Goal: Information Seeking & Learning: Learn about a topic

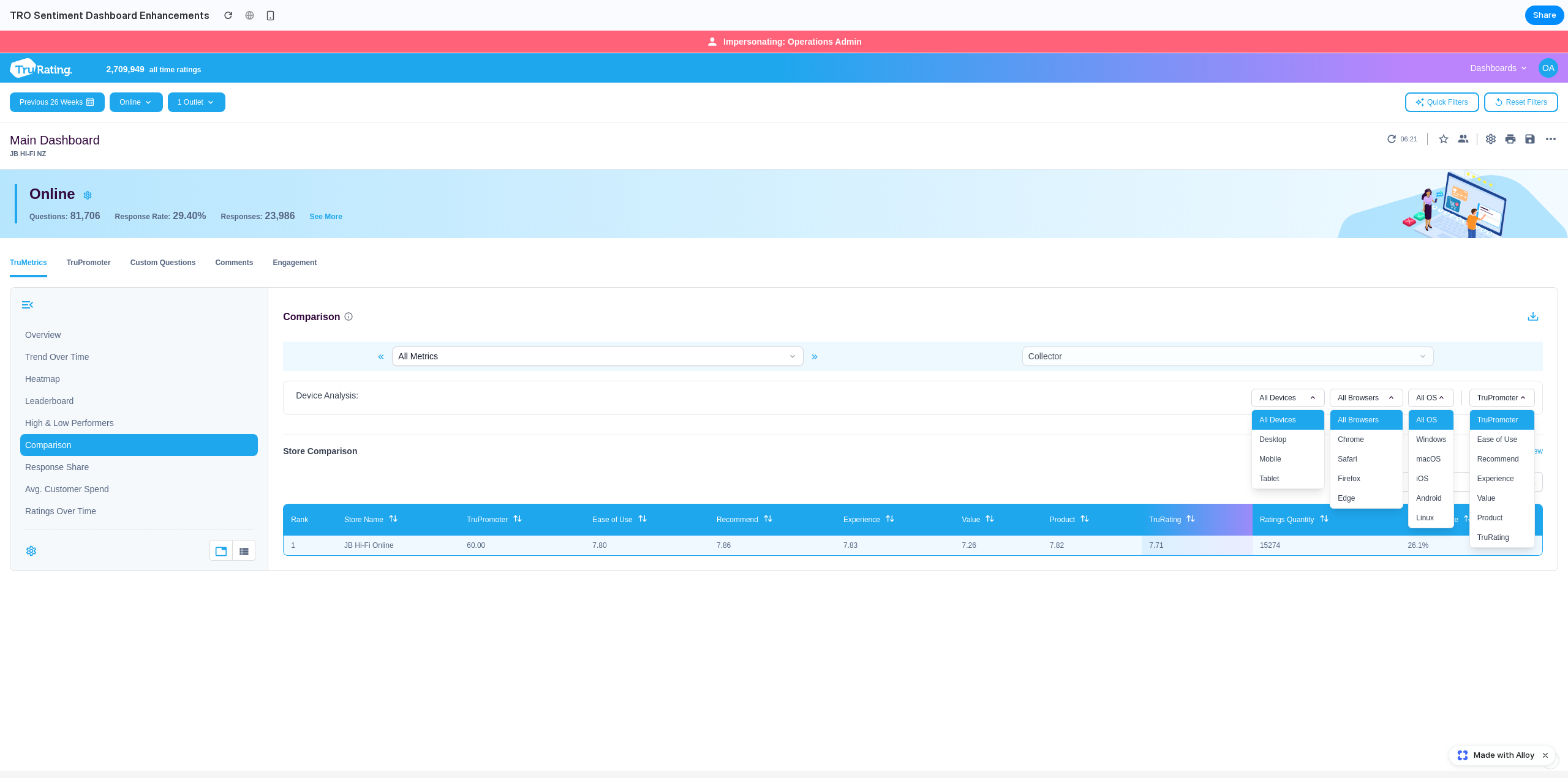
click at [1143, 423] on div "All Metrics Collector Device Analysis: All Devices All Devices Desktop Mobile T…" at bounding box center [913, 454] width 1289 height 224
click at [1168, 435] on div "Store Comparison Show Device View Rows: 5 10 20 All Rank Store Name TruPromoter…" at bounding box center [912, 500] width 1260 height 131
click at [1202, 401] on div "Device Analysis: All Devices All Devices Desktop Mobile Tablet All Browsers All…" at bounding box center [913, 398] width 1244 height 18
click at [1178, 387] on div "Device Analysis: All Devices All Devices Desktop Mobile Tablet All Browsers All…" at bounding box center [912, 398] width 1260 height 34
click at [1283, 395] on span "All Devices" at bounding box center [1277, 398] width 36 height 10
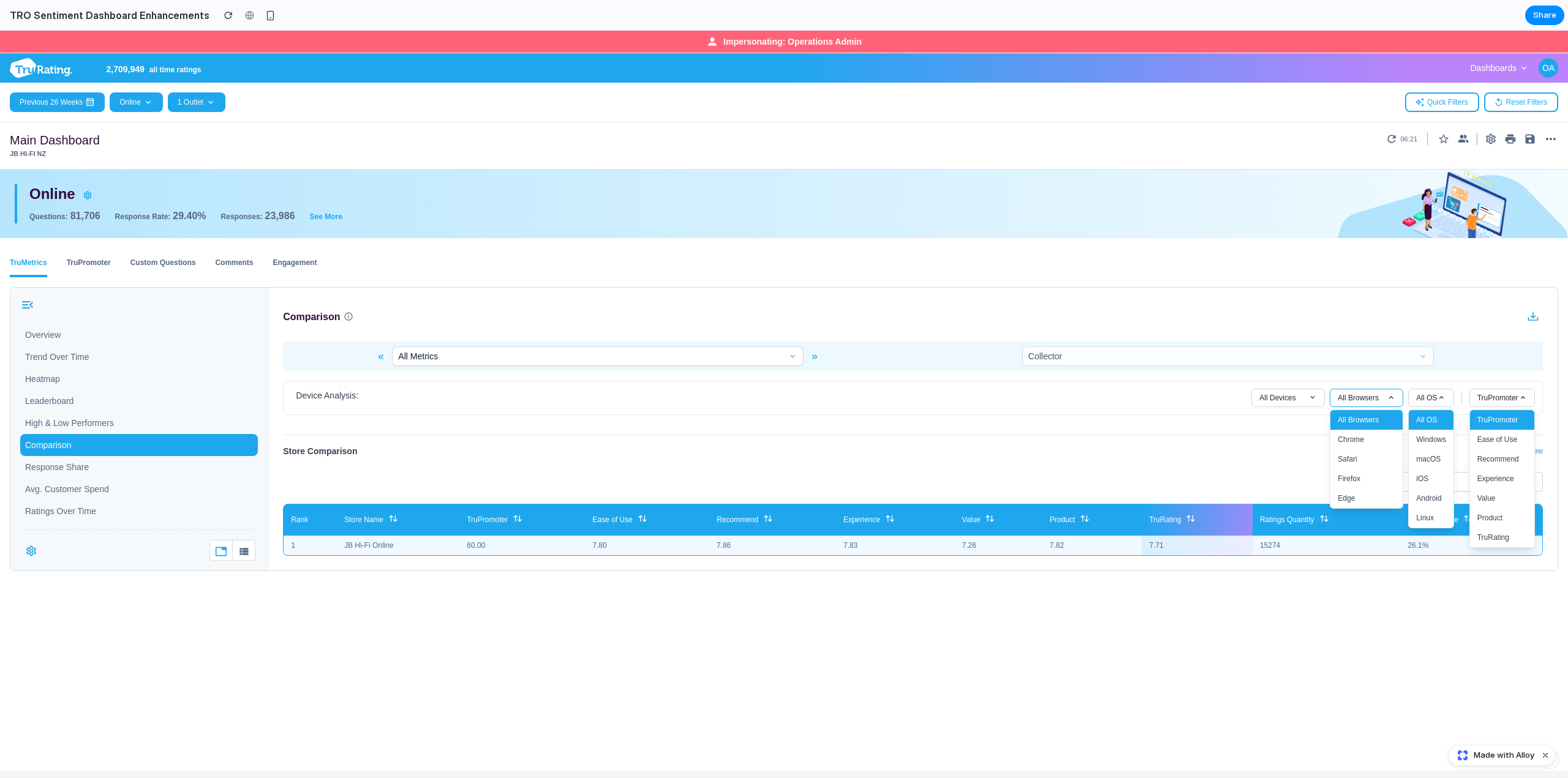
click at [1346, 399] on span "All Browsers" at bounding box center [1358, 398] width 41 height 10
click at [1417, 399] on span "All OS" at bounding box center [1426, 398] width 21 height 10
click at [1482, 393] on span "TruPromoter" at bounding box center [1498, 398] width 41 height 10
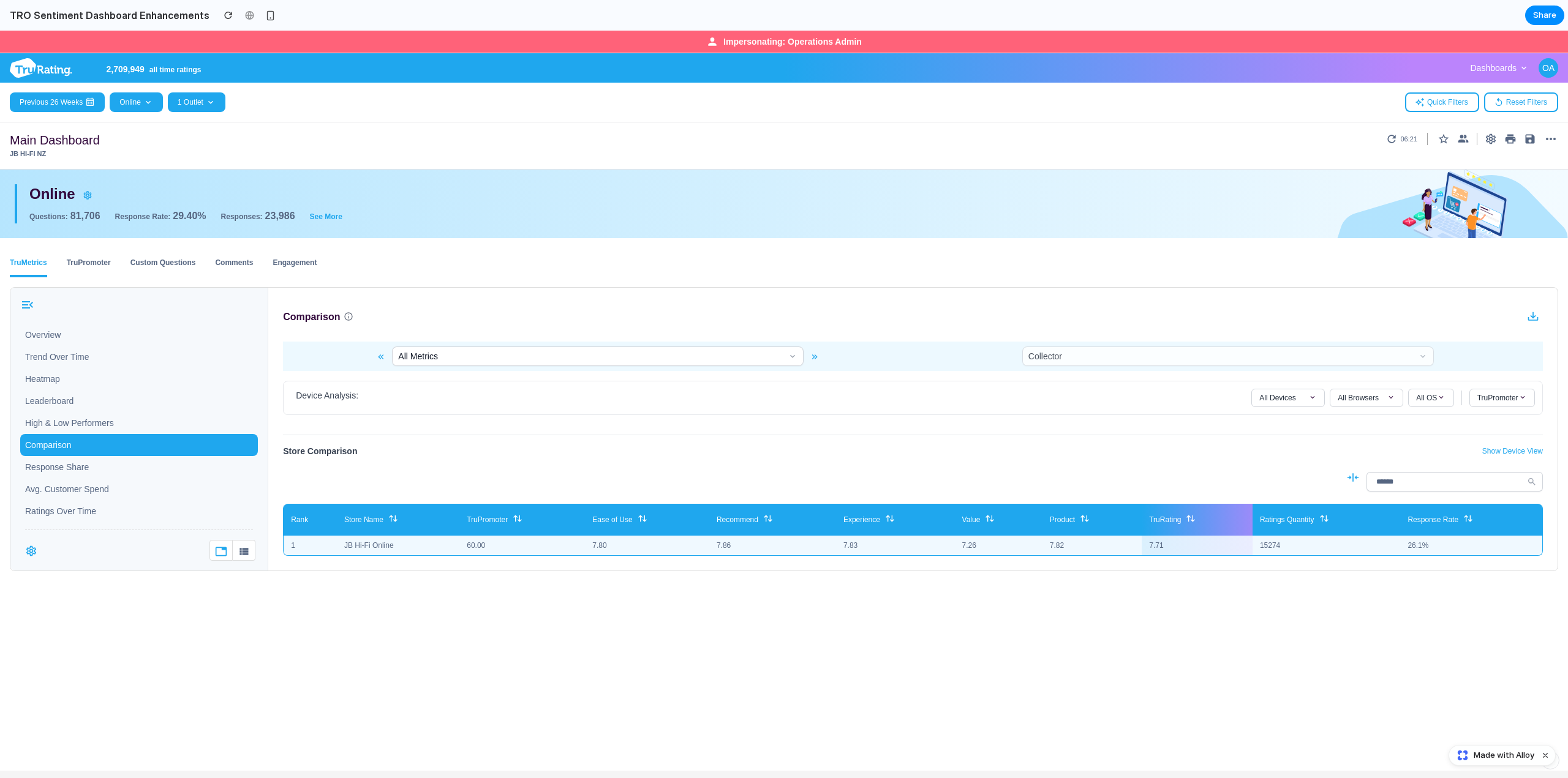
click at [1351, 440] on div "Store Comparison Show Device View Rows: 5 10 20 All Rank Store Name TruPromoter…" at bounding box center [912, 500] width 1260 height 131
click at [1339, 400] on span "All Browsers" at bounding box center [1358, 398] width 41 height 10
click at [1408, 399] on button "All OS" at bounding box center [1431, 398] width 45 height 18
click at [1486, 399] on span "TruPromoter" at bounding box center [1498, 398] width 41 height 10
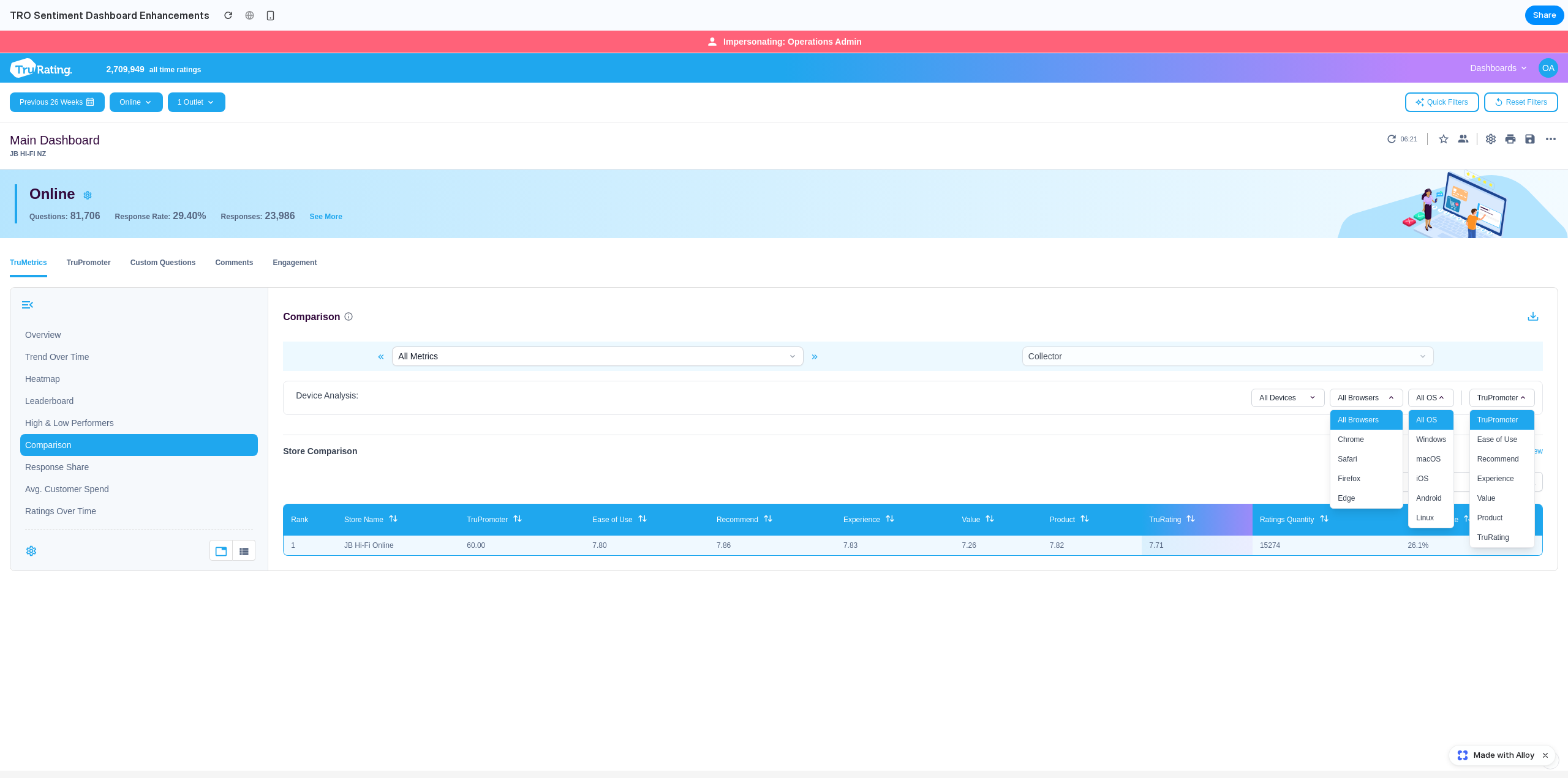
click at [1214, 426] on div "Store Comparison Show Device View Rows: 5 10 20 All Rank Store Name TruPromoter…" at bounding box center [913, 495] width 1289 height 141
click at [789, 357] on button "All Metrics" at bounding box center [597, 356] width 411 height 20
click at [791, 357] on button "All Metrics" at bounding box center [597, 356] width 411 height 20
click at [776, 360] on button "All Metrics" at bounding box center [597, 356] width 411 height 20
click at [739, 362] on button "All Metrics" at bounding box center [597, 356] width 411 height 20
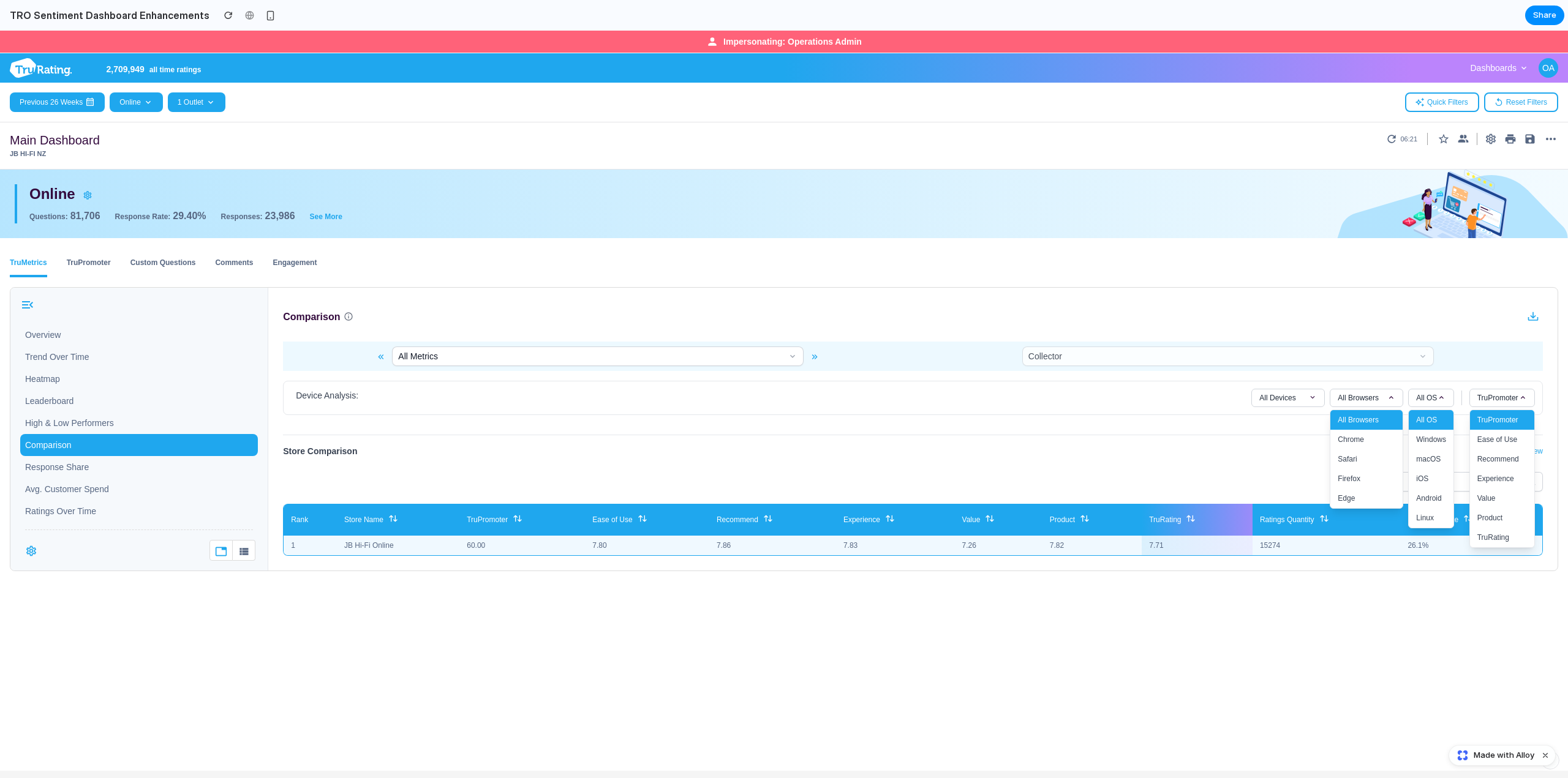
click at [415, 404] on div "Device Analysis: All Devices All Browsers All Browsers Chrome Safari Firefox Ed…" at bounding box center [913, 398] width 1244 height 18
click at [429, 355] on span "All Metrics" at bounding box center [418, 356] width 40 height 12
